Goal: Information Seeking & Learning: Learn about a topic

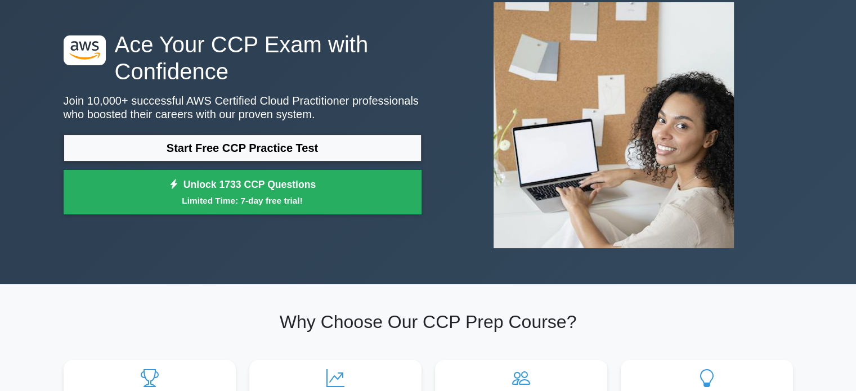
scroll to position [71, 0]
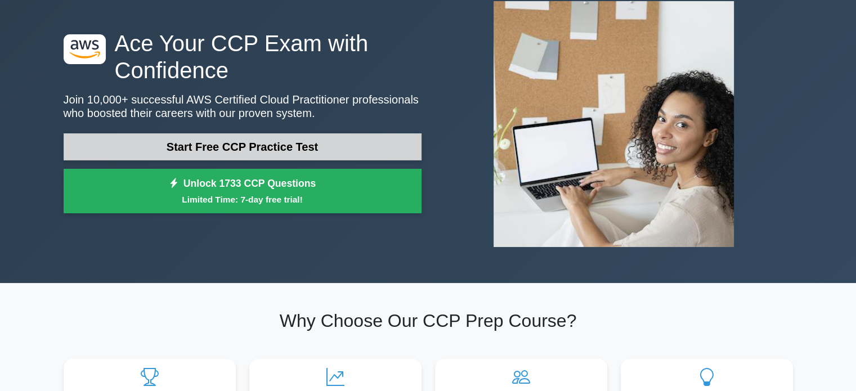
click at [281, 152] on link "Start Free CCP Practice Test" at bounding box center [243, 146] width 358 height 27
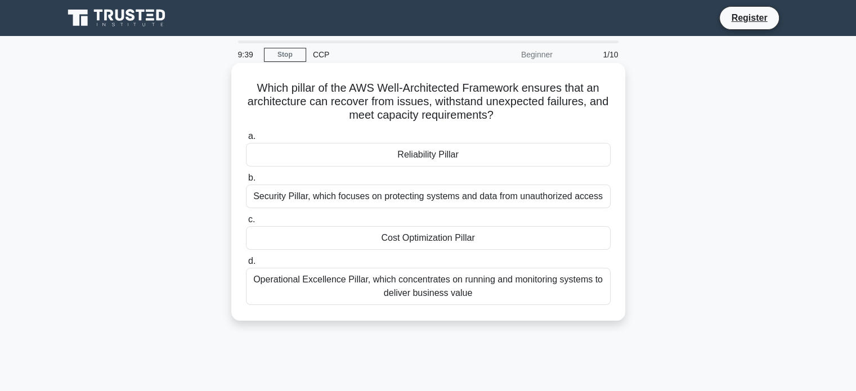
click at [432, 155] on div "Reliability Pillar" at bounding box center [428, 155] width 365 height 24
click at [246, 140] on input "a. Reliability Pillar" at bounding box center [246, 136] width 0 height 7
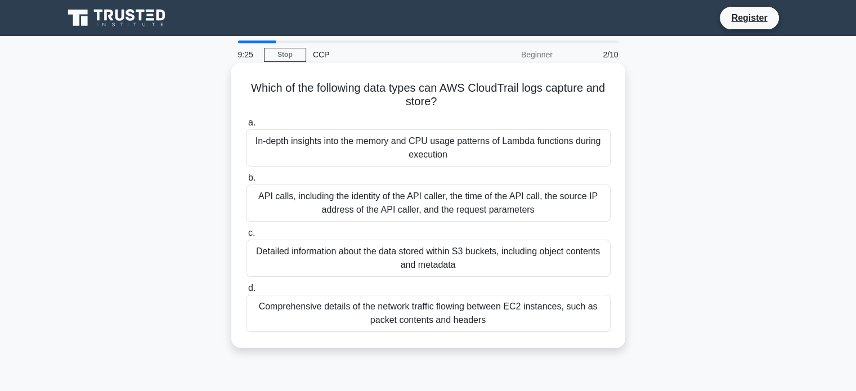
click at [410, 202] on div "API calls, including the identity of the API caller, the time of the API call, …" at bounding box center [428, 203] width 365 height 37
click at [246, 182] on input "b. API calls, including the identity of the API caller, the time of the API cal…" at bounding box center [246, 177] width 0 height 7
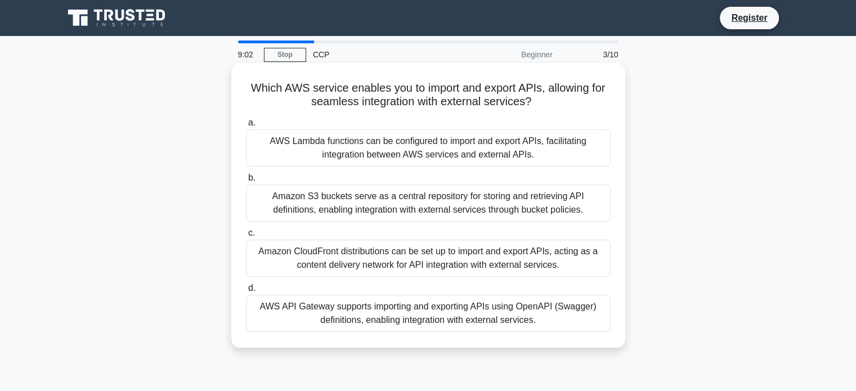
click at [366, 321] on div "AWS API Gateway supports importing and exporting APIs using OpenAPI (Swagger) d…" at bounding box center [428, 313] width 365 height 37
click at [246, 292] on input "d. AWS API Gateway supports importing and exporting APIs using OpenAPI (Swagger…" at bounding box center [246, 288] width 0 height 7
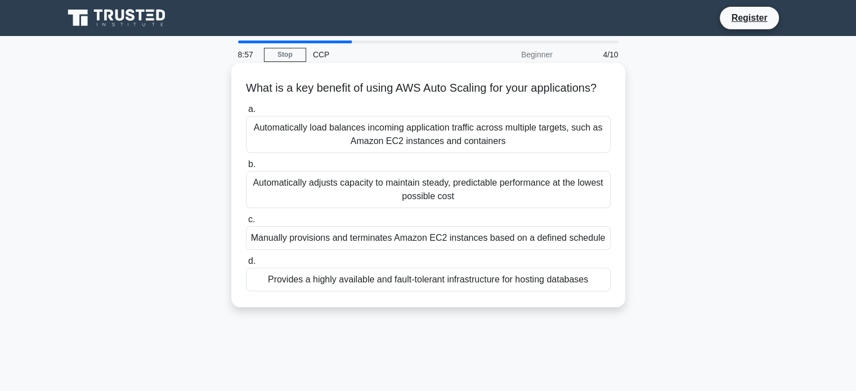
click at [405, 85] on h5 "What is a key benefit of using AWS Auto Scaling for your applications? .spinner…" at bounding box center [428, 88] width 367 height 15
click at [480, 208] on div "Automatically adjusts capacity to maintain steady, predictable performance at t…" at bounding box center [428, 189] width 365 height 37
click at [246, 168] on input "b. Automatically adjusts capacity to maintain steady, predictable performance a…" at bounding box center [246, 164] width 0 height 7
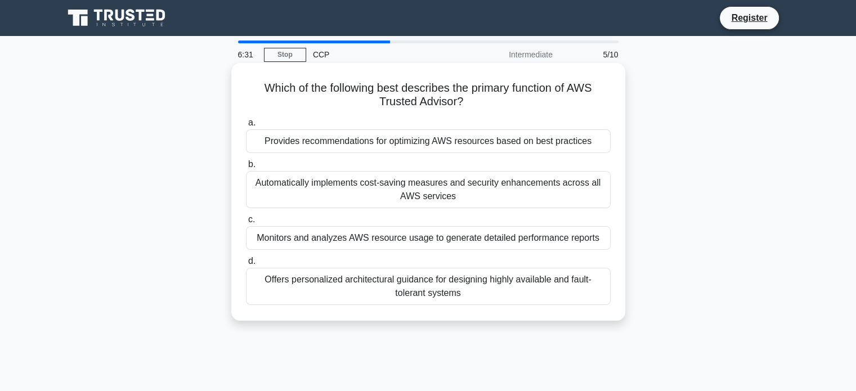
click at [448, 135] on div "Provides recommendations for optimizing AWS resources based on best practices" at bounding box center [428, 141] width 365 height 24
click at [246, 127] on input "a. Provides recommendations for optimizing AWS resources based on best practices" at bounding box center [246, 122] width 0 height 7
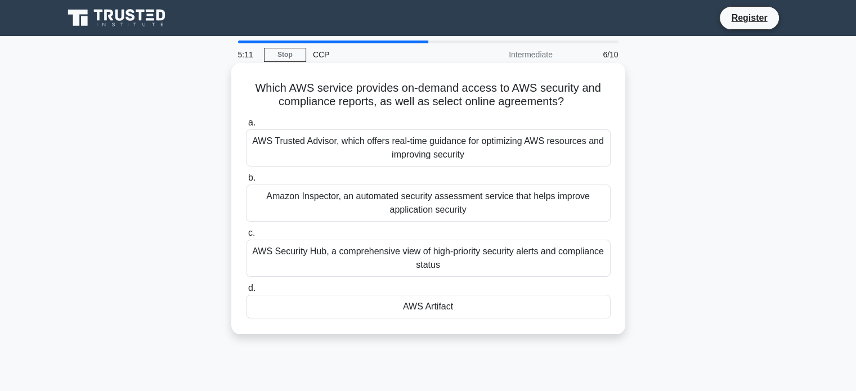
click at [488, 308] on div "AWS Artifact" at bounding box center [428, 307] width 365 height 24
click at [246, 292] on input "d. AWS Artifact" at bounding box center [246, 288] width 0 height 7
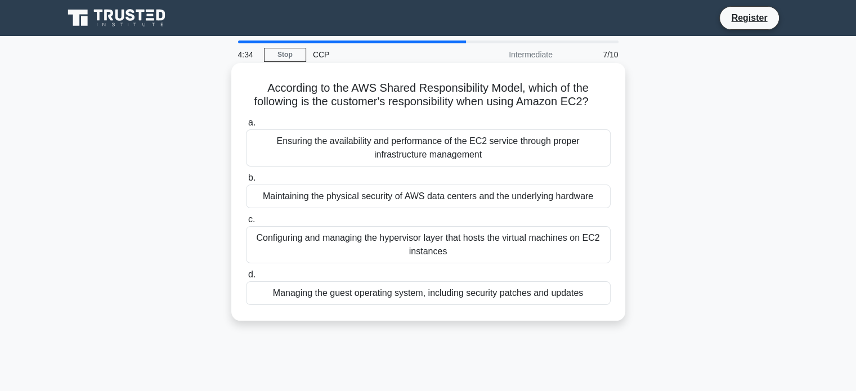
click at [414, 297] on div "Managing the guest operating system, including security patches and updates" at bounding box center [428, 293] width 365 height 24
click at [246, 279] on input "d. Managing the guest operating system, including security patches and updates" at bounding box center [246, 274] width 0 height 7
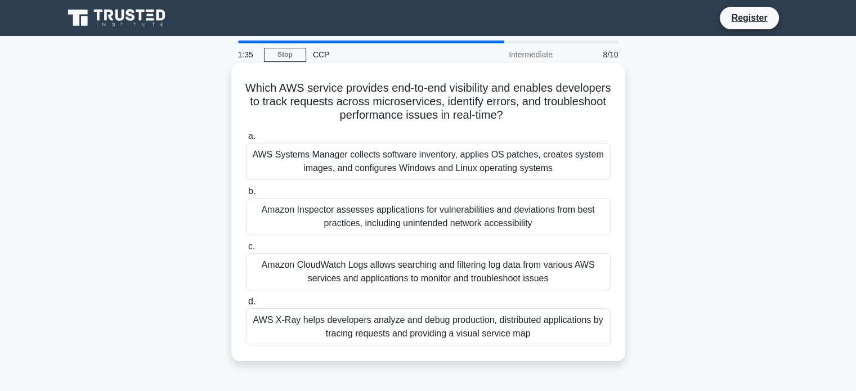
click at [380, 275] on div "Amazon CloudWatch Logs allows searching and filtering log data from various AWS…" at bounding box center [428, 271] width 365 height 37
click at [246, 250] on input "c. Amazon CloudWatch Logs allows searching and filtering log data from various …" at bounding box center [246, 246] width 0 height 7
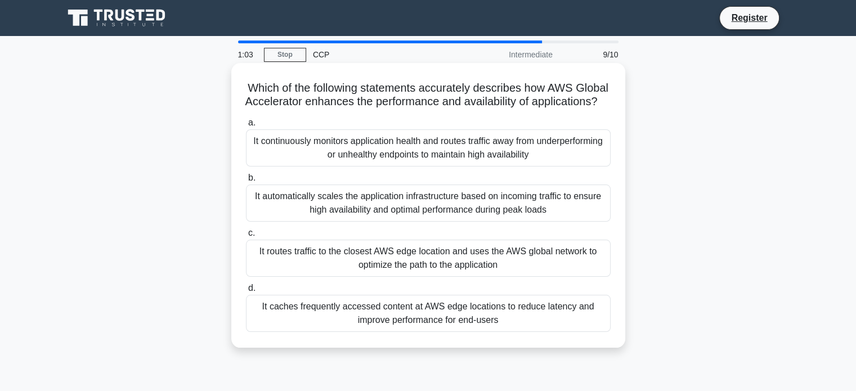
click at [408, 275] on div "It routes traffic to the closest AWS edge location and uses the AWS global netw…" at bounding box center [428, 258] width 365 height 37
click at [246, 237] on input "c. It routes traffic to the closest AWS edge location and uses the AWS global n…" at bounding box center [246, 233] width 0 height 7
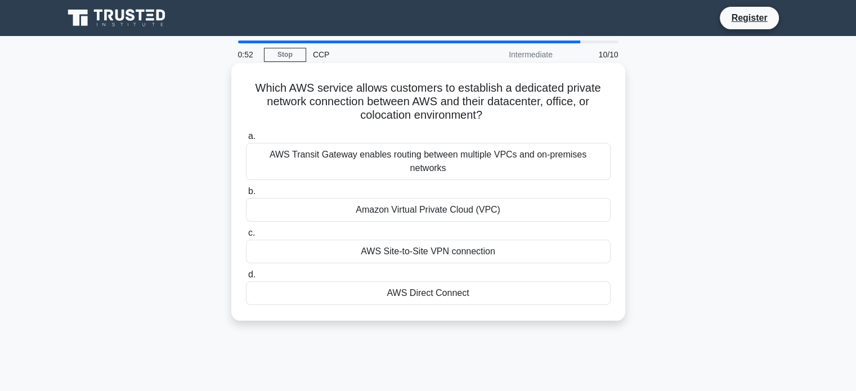
click at [434, 283] on div "AWS Direct Connect" at bounding box center [428, 293] width 365 height 24
click at [246, 279] on input "d. AWS Direct Connect" at bounding box center [246, 274] width 0 height 7
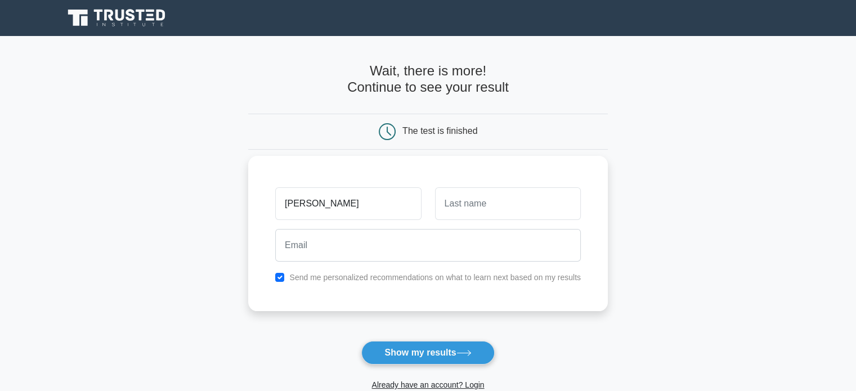
type input "karthik"
click at [483, 199] on input "text" at bounding box center [508, 203] width 146 height 33
type input "Meda"
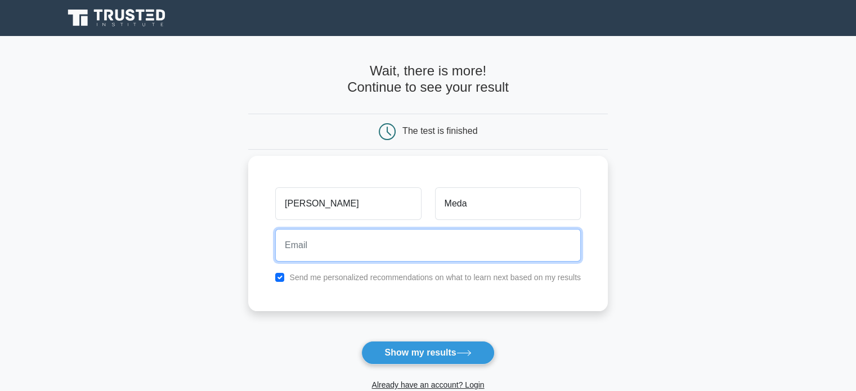
click at [441, 243] on input "email" at bounding box center [428, 245] width 306 height 33
type input "2100039065cse.r@gmail.com"
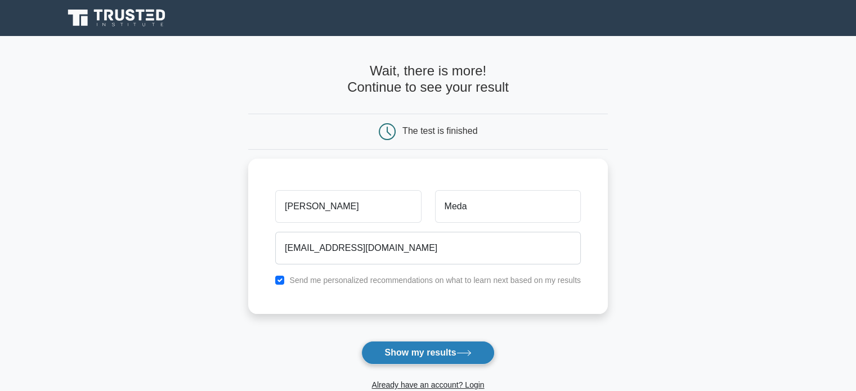
click at [432, 348] on button "Show my results" at bounding box center [427, 353] width 133 height 24
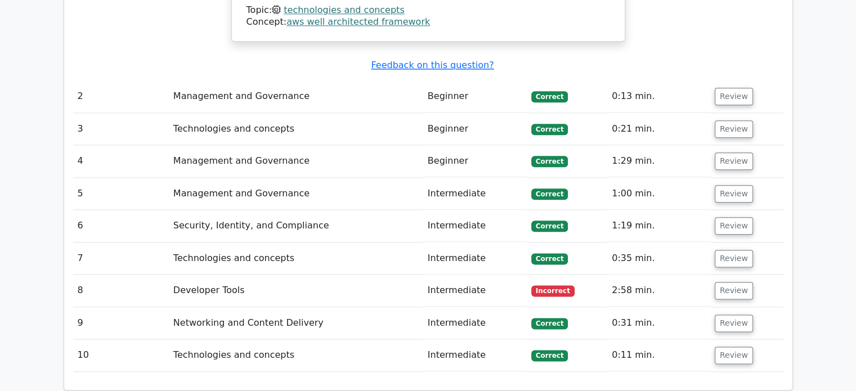
scroll to position [1366, 0]
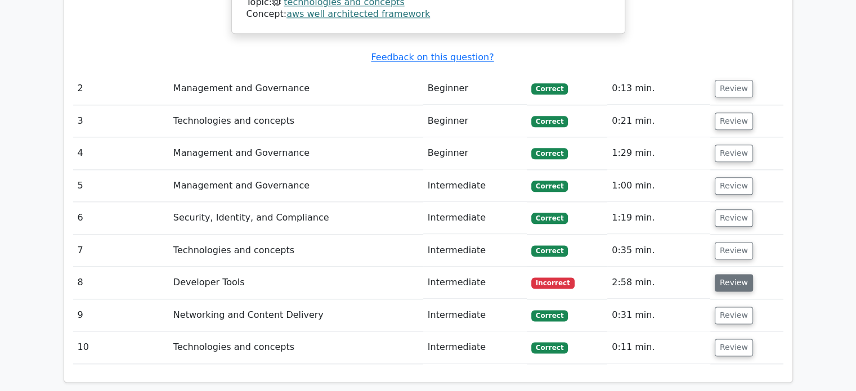
click at [731, 274] on button "Review" at bounding box center [734, 282] width 38 height 17
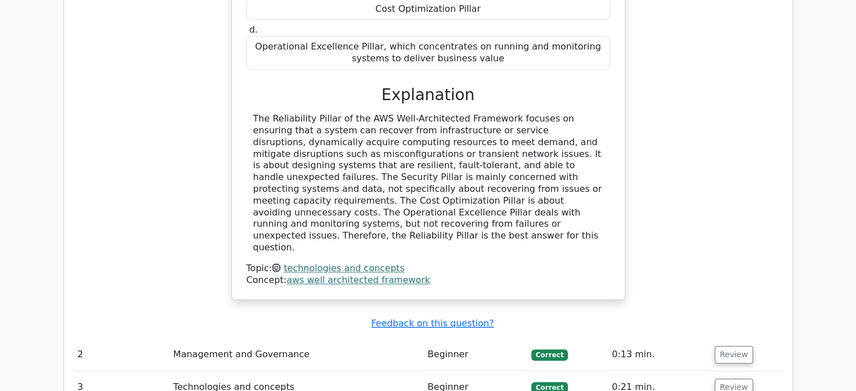
scroll to position [1101, 0]
click at [724, 345] on button "Review" at bounding box center [734, 353] width 38 height 17
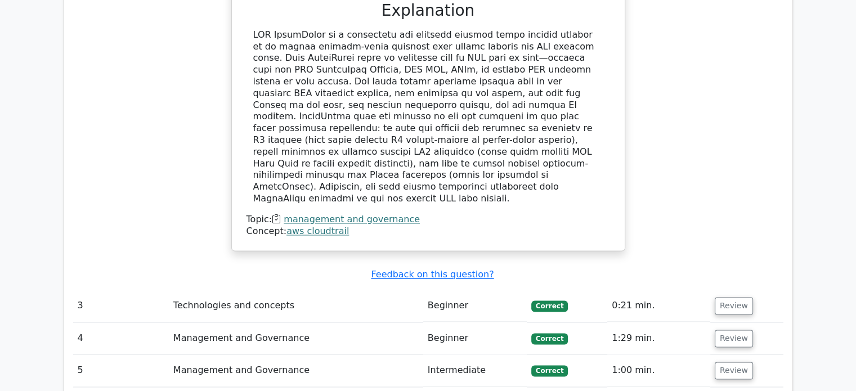
scroll to position [1742, 0]
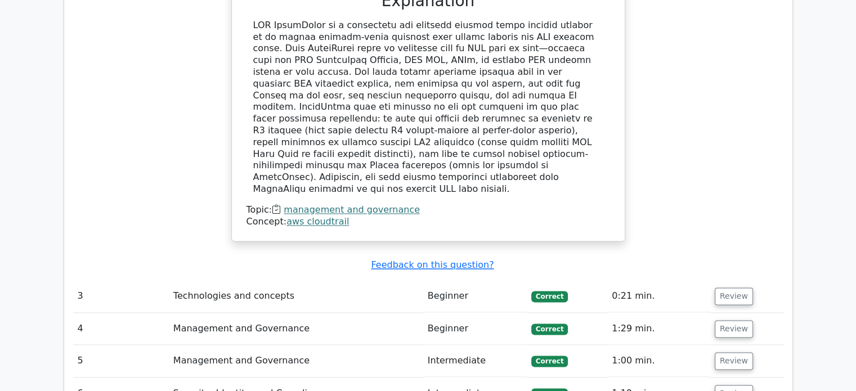
click at [469, 280] on td "Beginner" at bounding box center [475, 296] width 104 height 32
click at [729, 288] on button "Review" at bounding box center [734, 296] width 38 height 17
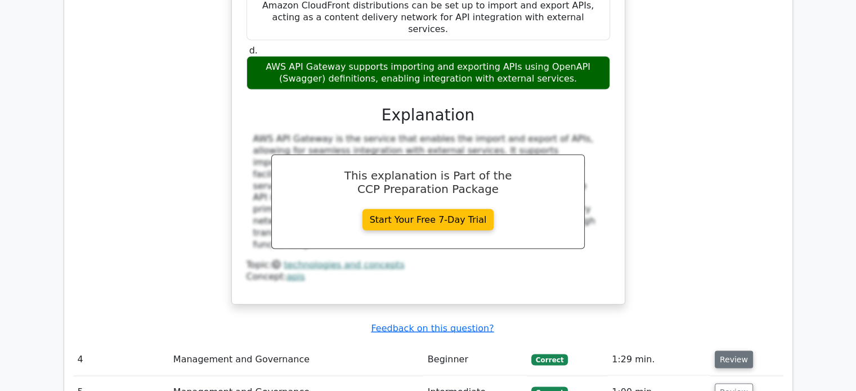
scroll to position [2236, 0]
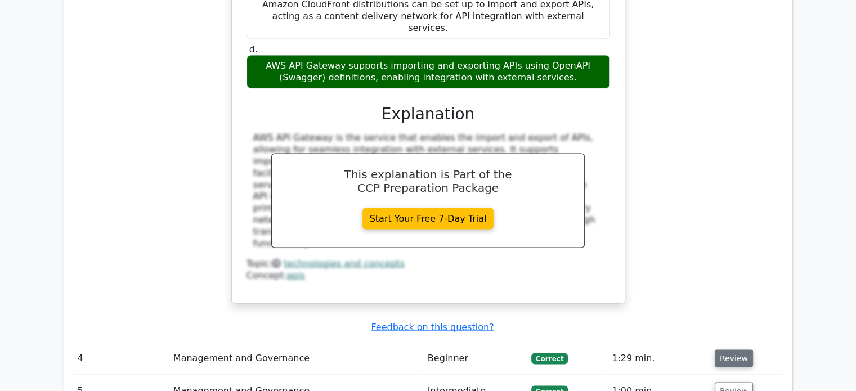
click at [738, 350] on button "Review" at bounding box center [734, 358] width 38 height 17
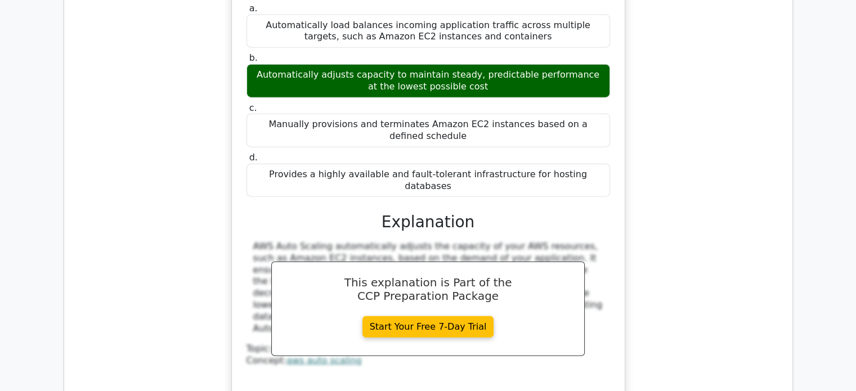
scroll to position [2660, 0]
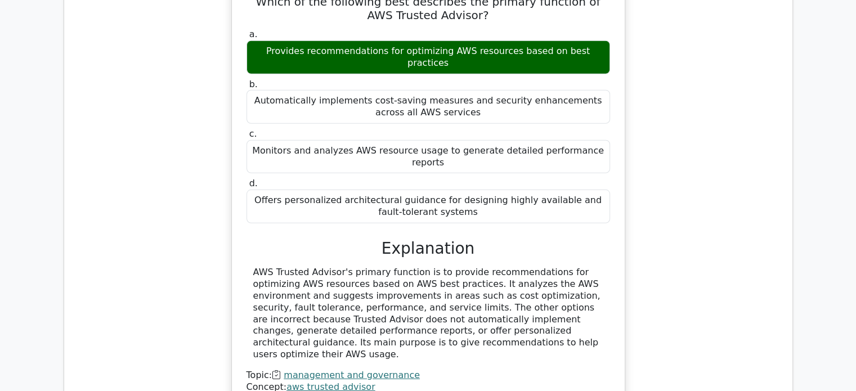
scroll to position [3172, 0]
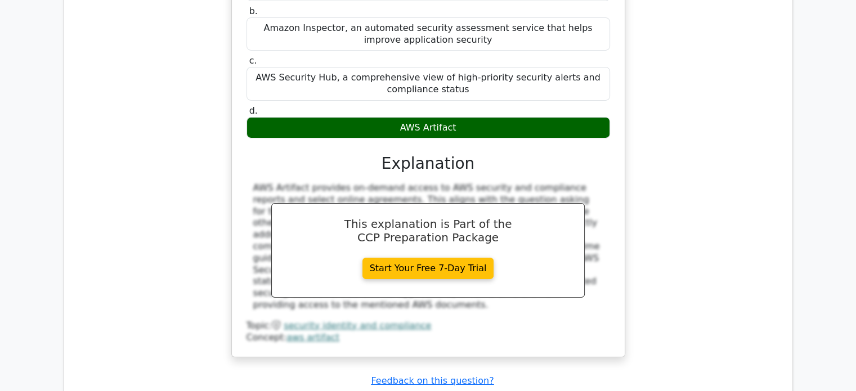
scroll to position [3743, 0]
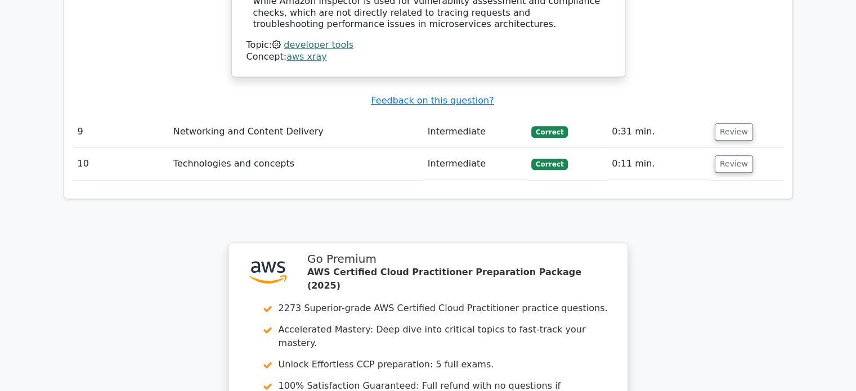
scroll to position [5109, 0]
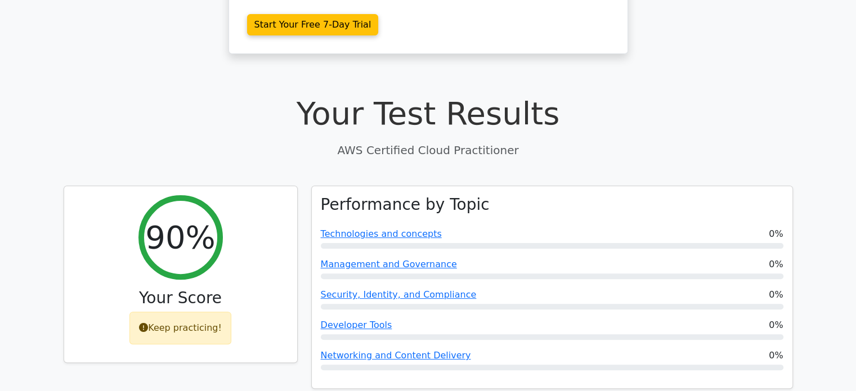
scroll to position [276, 0]
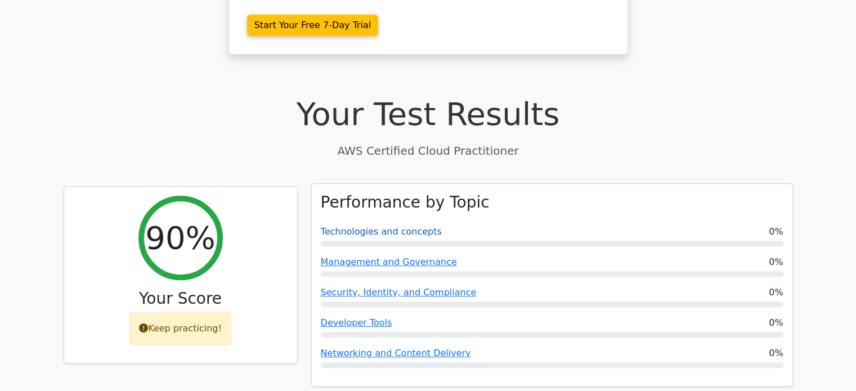
click at [401, 226] on link "Technologies and concepts" at bounding box center [381, 231] width 121 height 11
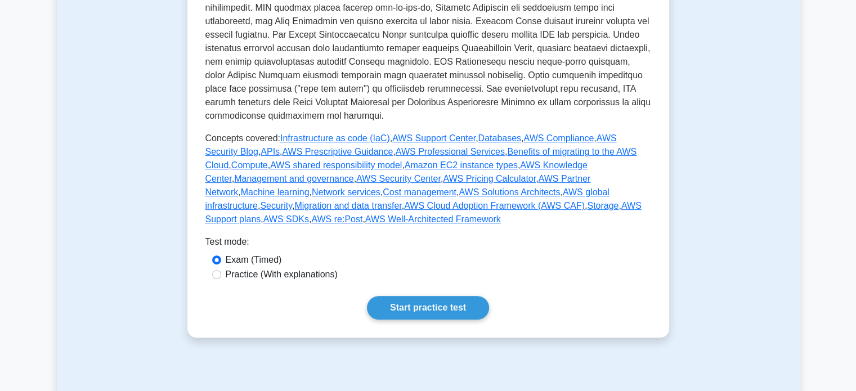
scroll to position [446, 0]
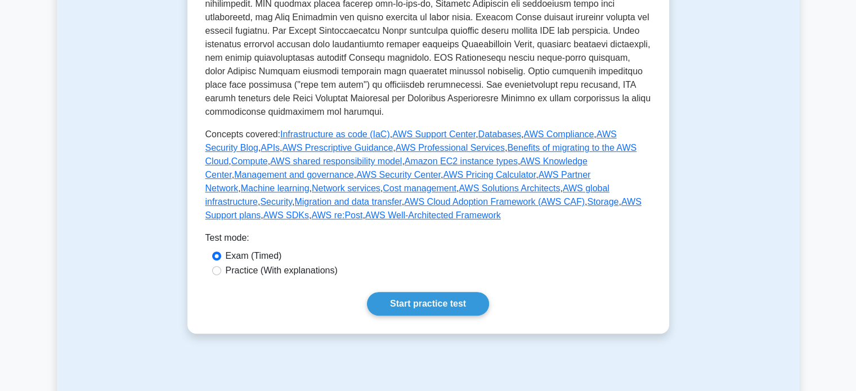
click at [417, 264] on div "Technologies and concepts Fundamental AWS technologies and concepts for the Clo…" at bounding box center [428, 15] width 446 height 602
click at [419, 292] on link "Start practice test" at bounding box center [428, 304] width 122 height 24
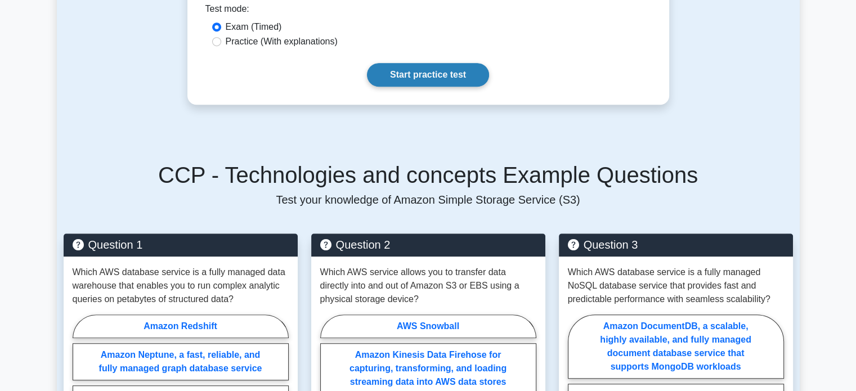
scroll to position [689, 0]
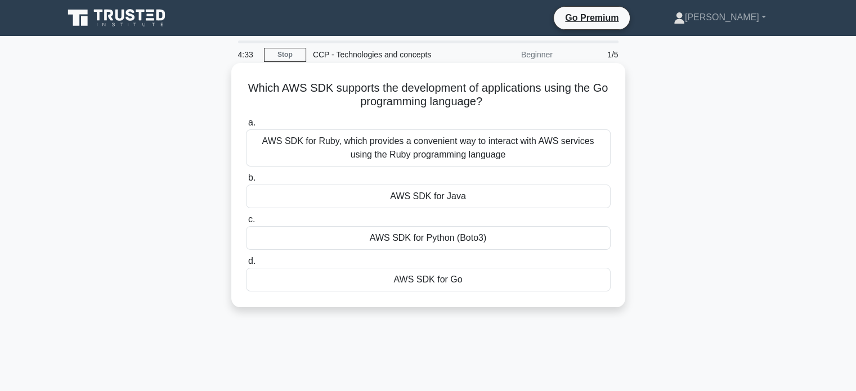
click at [452, 244] on div "AWS SDK for Python (Boto3)" at bounding box center [428, 238] width 365 height 24
click at [246, 223] on input "c. AWS SDK for Python (Boto3)" at bounding box center [246, 219] width 0 height 7
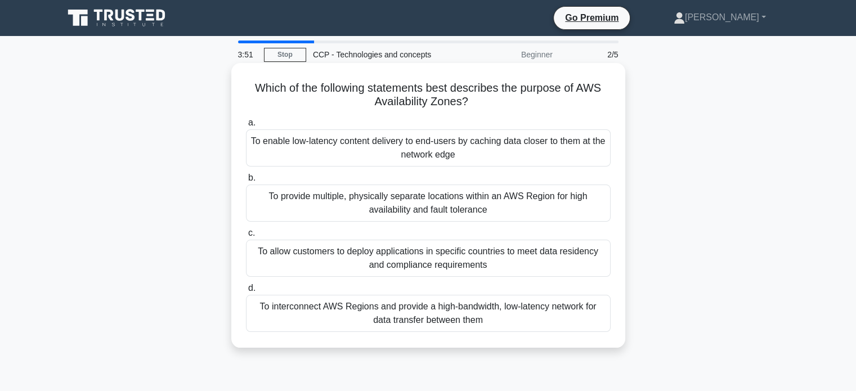
click at [468, 212] on div "To provide multiple, physically separate locations within an AWS Region for hig…" at bounding box center [428, 203] width 365 height 37
click at [246, 182] on input "b. To provide multiple, physically separate locations within an AWS Region for …" at bounding box center [246, 177] width 0 height 7
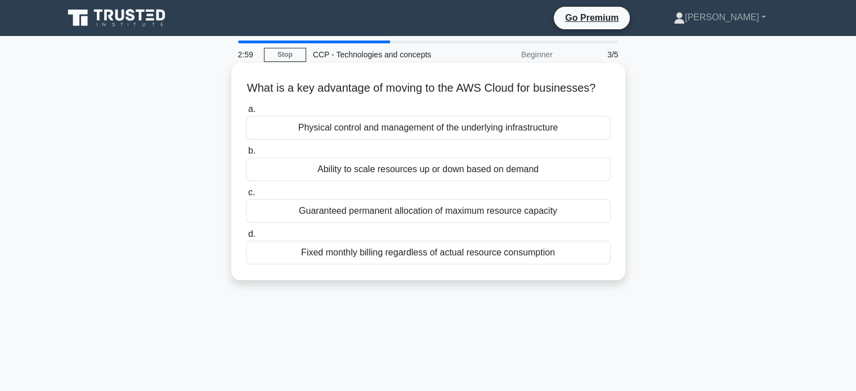
click at [450, 181] on div "Ability to scale resources up or down based on demand" at bounding box center [428, 170] width 365 height 24
click at [246, 155] on input "b. Ability to scale resources up or down based on demand" at bounding box center [246, 150] width 0 height 7
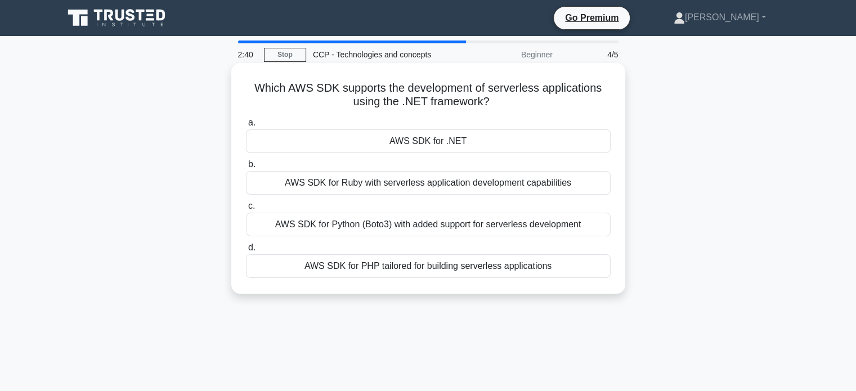
click at [451, 228] on div "AWS SDK for Python (Boto3) with added support for serverless development" at bounding box center [428, 225] width 365 height 24
click at [246, 210] on input "c. AWS SDK for Python (Boto3) with added support for serverless development" at bounding box center [246, 206] width 0 height 7
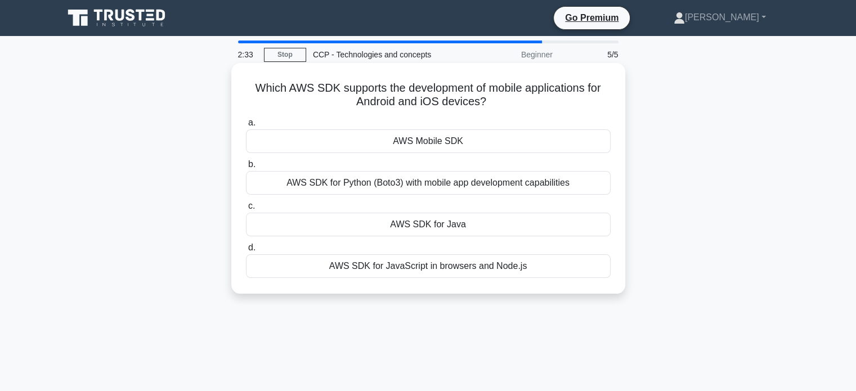
click at [430, 139] on div "AWS Mobile SDK" at bounding box center [428, 141] width 365 height 24
click at [246, 127] on input "a. AWS Mobile SDK" at bounding box center [246, 122] width 0 height 7
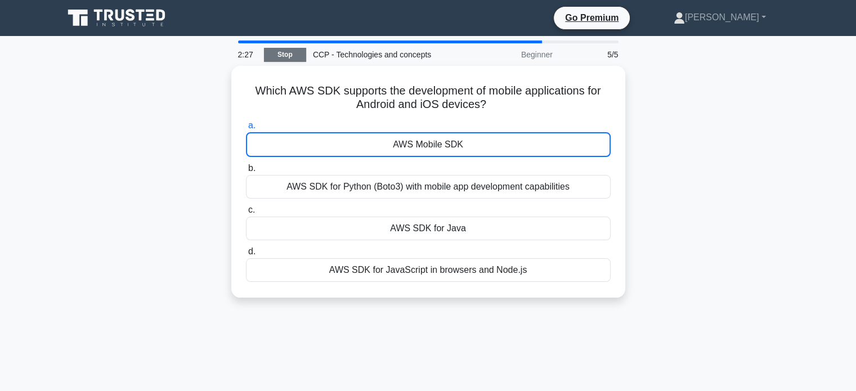
click at [277, 58] on link "Stop" at bounding box center [285, 55] width 42 height 14
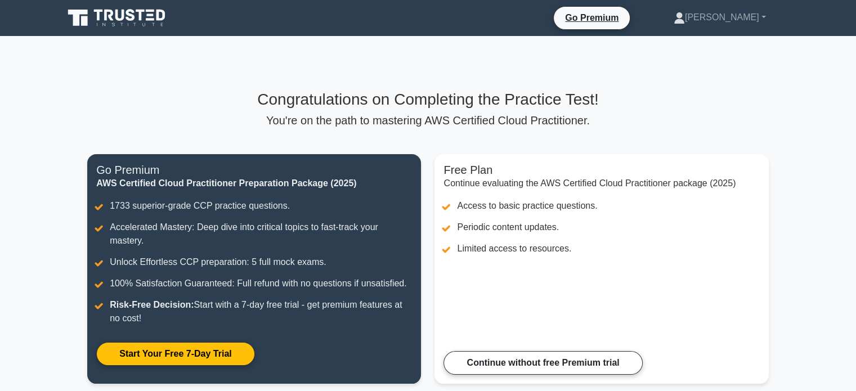
scroll to position [184, 0]
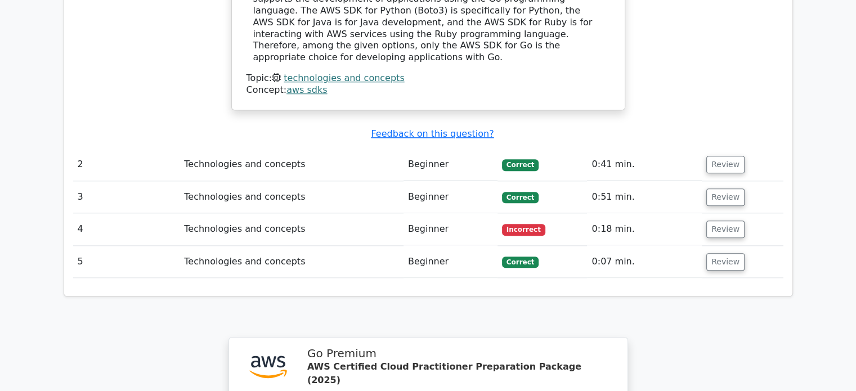
scroll to position [1183, 0]
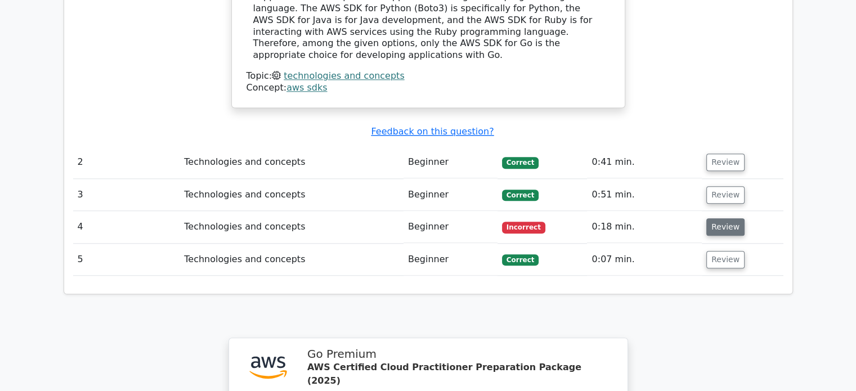
click at [717, 218] on button "Review" at bounding box center [725, 226] width 38 height 17
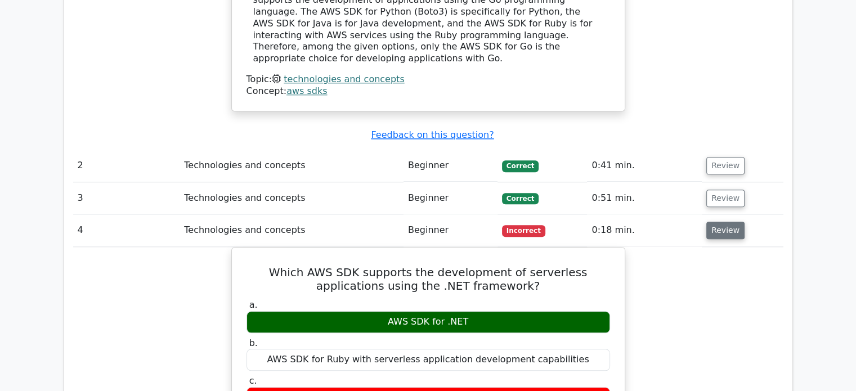
scroll to position [1168, 0]
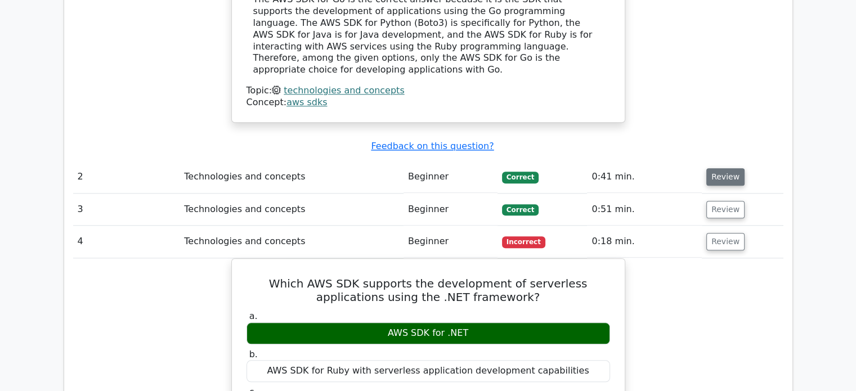
click at [716, 168] on button "Review" at bounding box center [725, 176] width 38 height 17
